Goal: Information Seeking & Learning: Learn about a topic

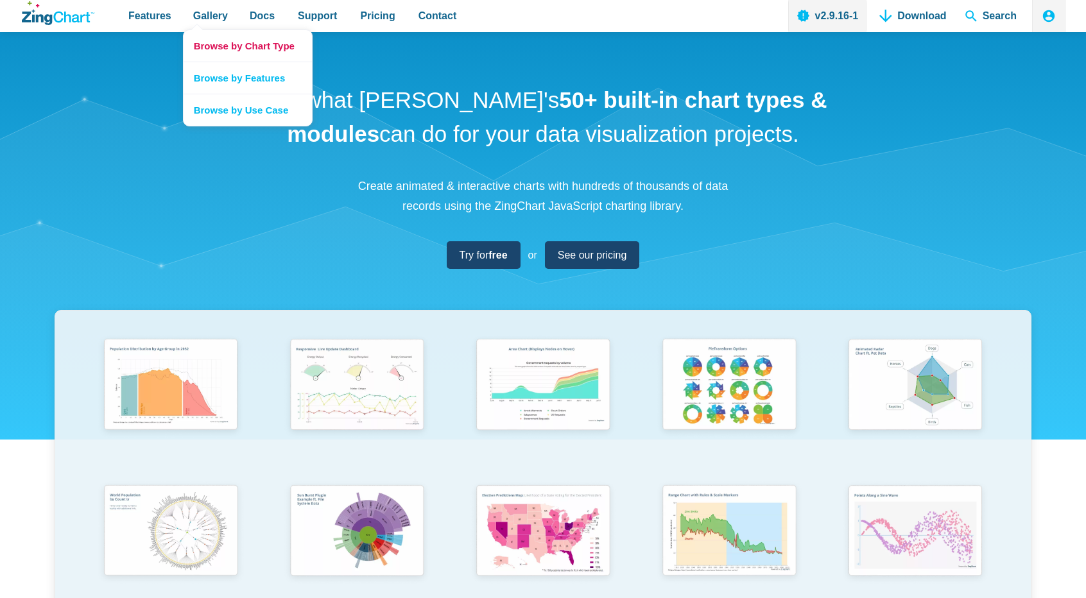
click at [218, 42] on link "Browse by Chart Type" at bounding box center [248, 45] width 128 height 31
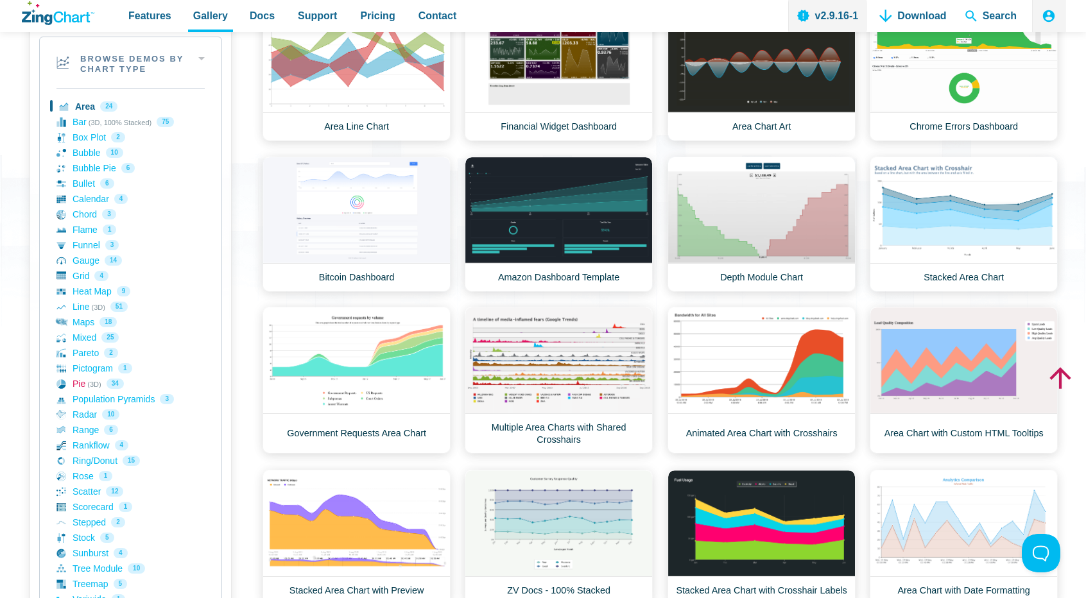
click at [87, 381] on link "Pie (3D) 34" at bounding box center [130, 383] width 148 height 15
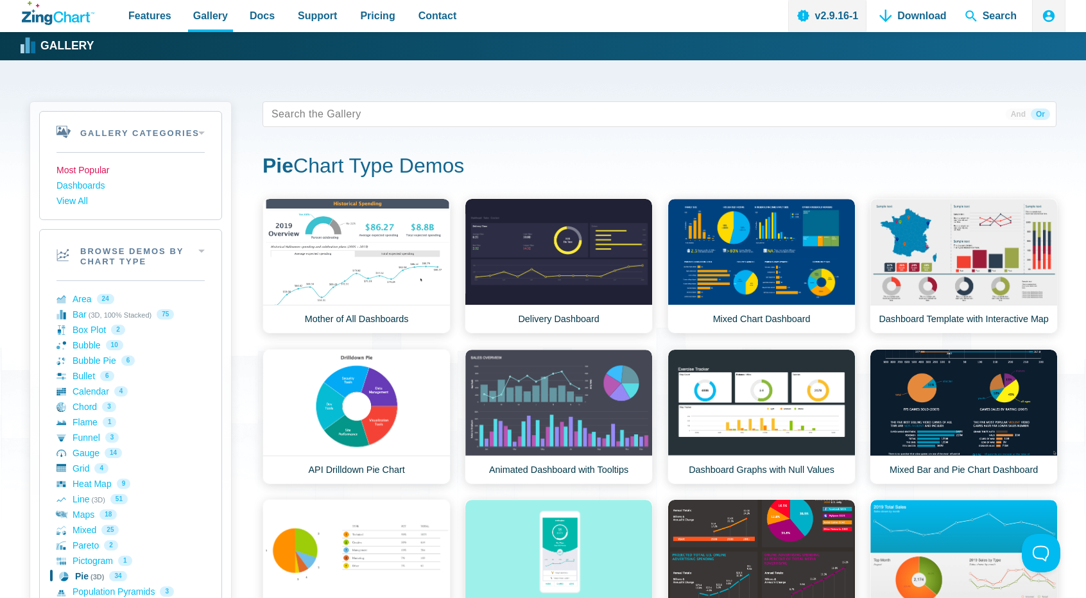
click at [92, 173] on link "Most Popular" at bounding box center [130, 170] width 148 height 15
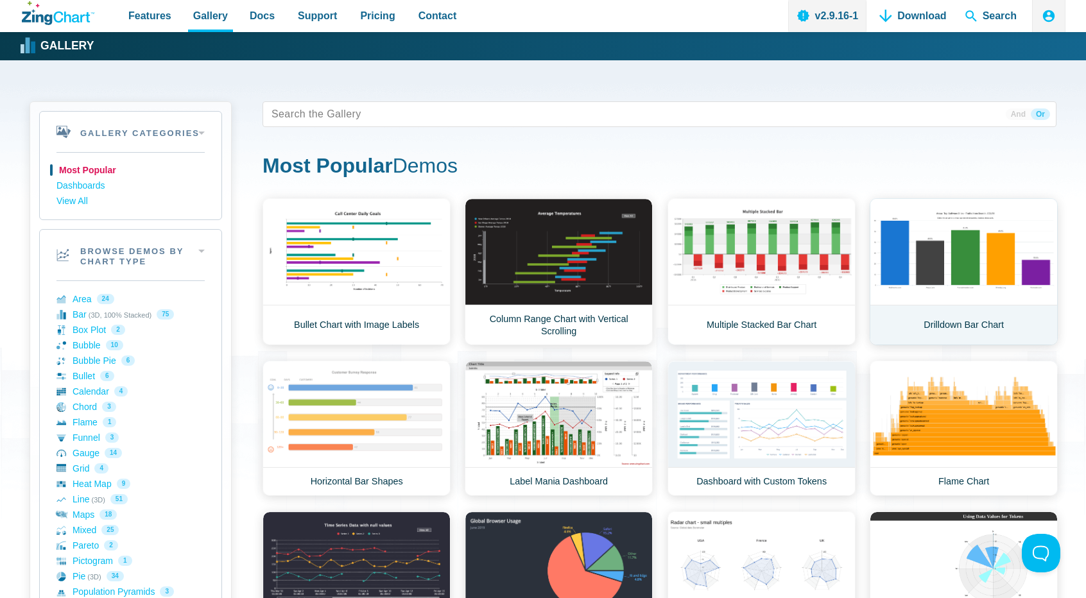
scroll to position [257, 0]
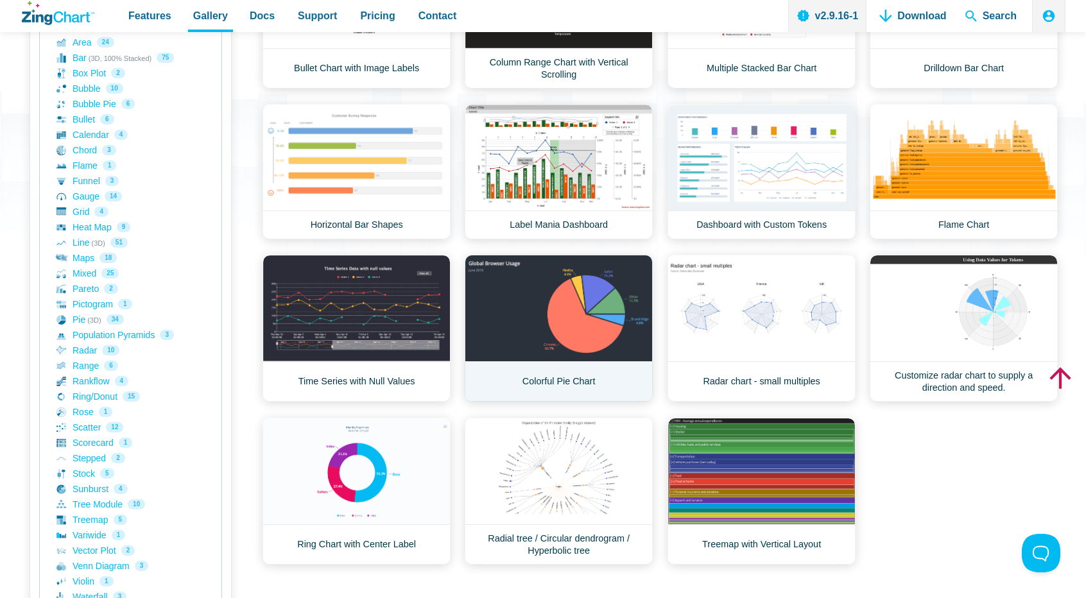
click at [575, 298] on link "Colorful Pie Chart" at bounding box center [559, 328] width 188 height 147
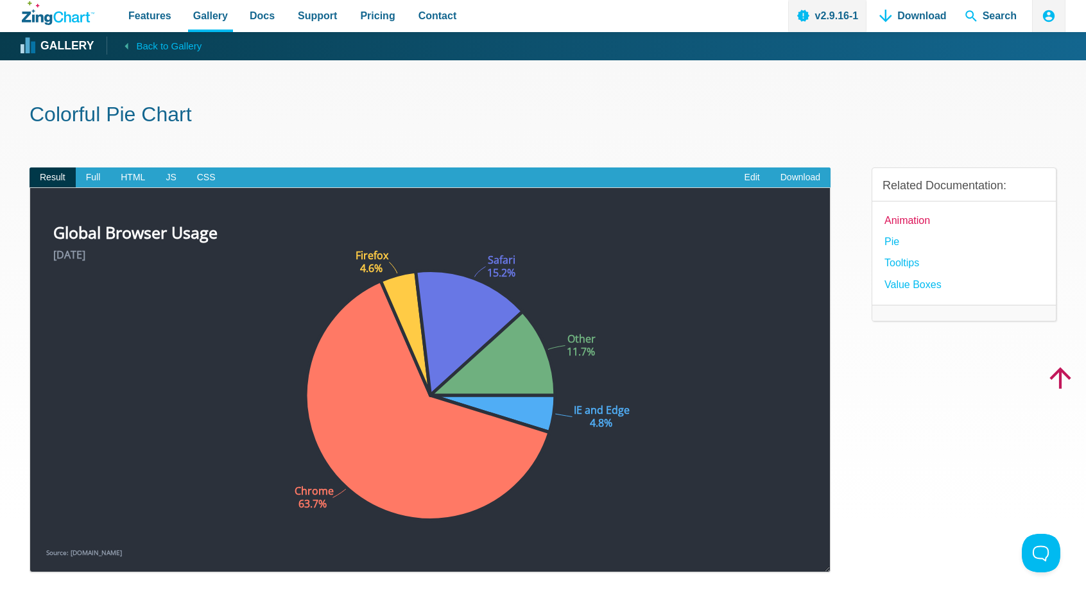
click at [914, 227] on link "Animation" at bounding box center [907, 220] width 46 height 17
click at [897, 238] on link "Pie" at bounding box center [891, 241] width 15 height 17
